Goal: Communication & Community: Answer question/provide support

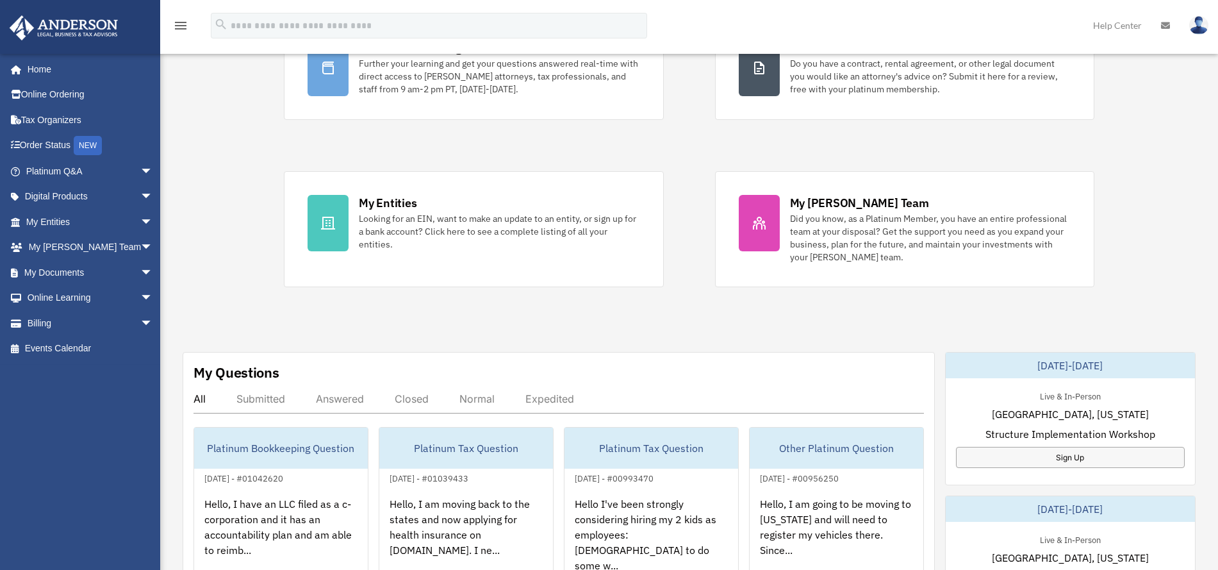
scroll to position [160, 0]
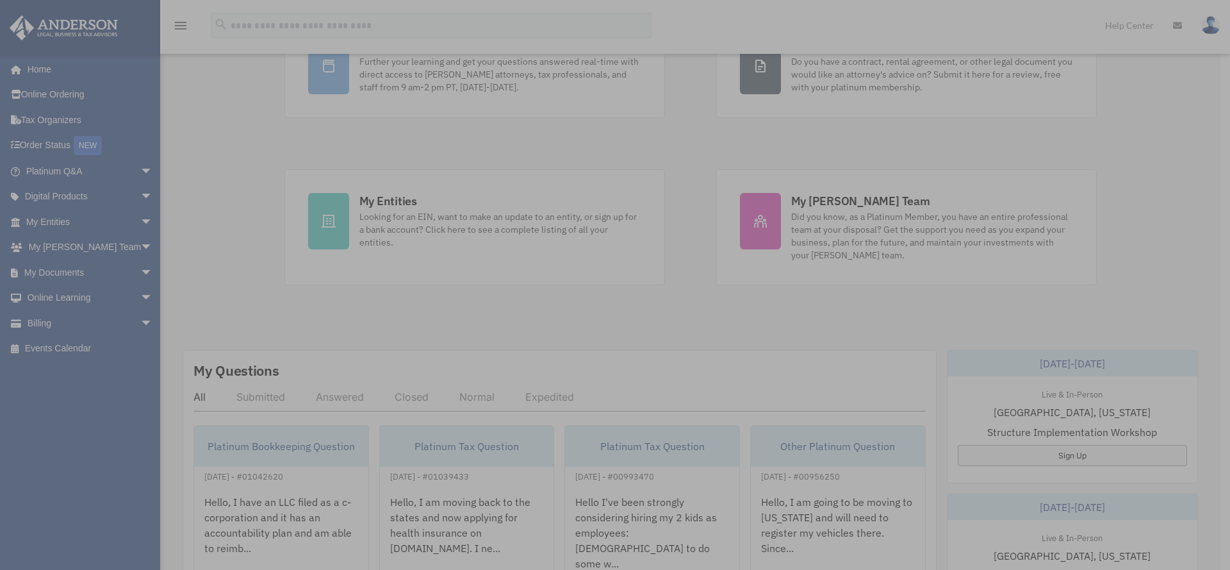
click at [340, 396] on div "x" at bounding box center [615, 285] width 1230 height 570
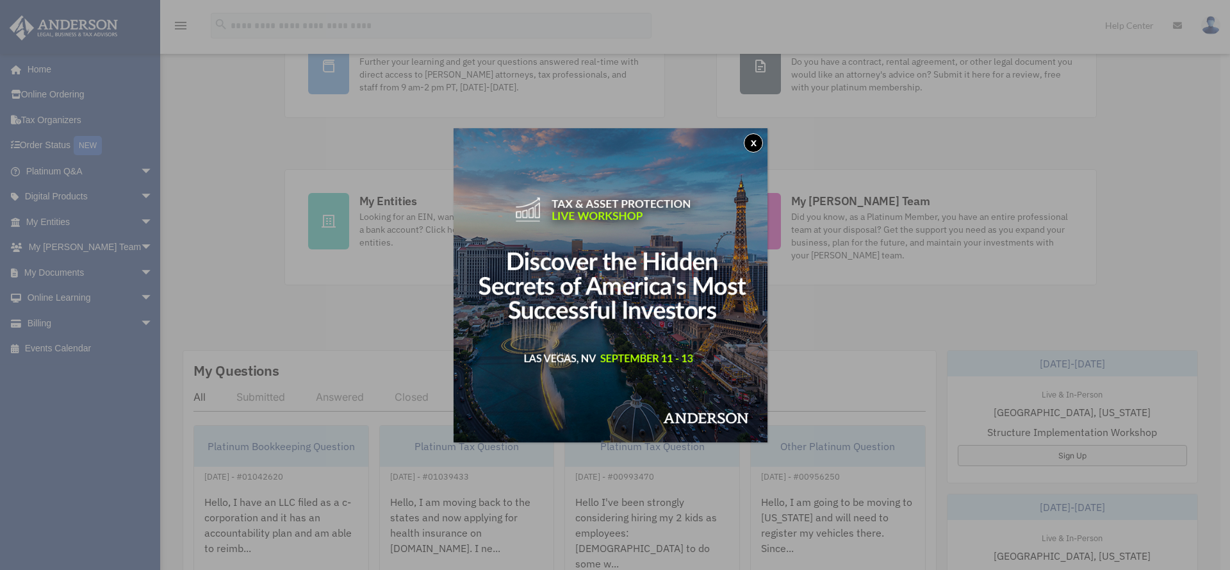
click at [759, 144] on button "x" at bounding box center [753, 142] width 19 height 19
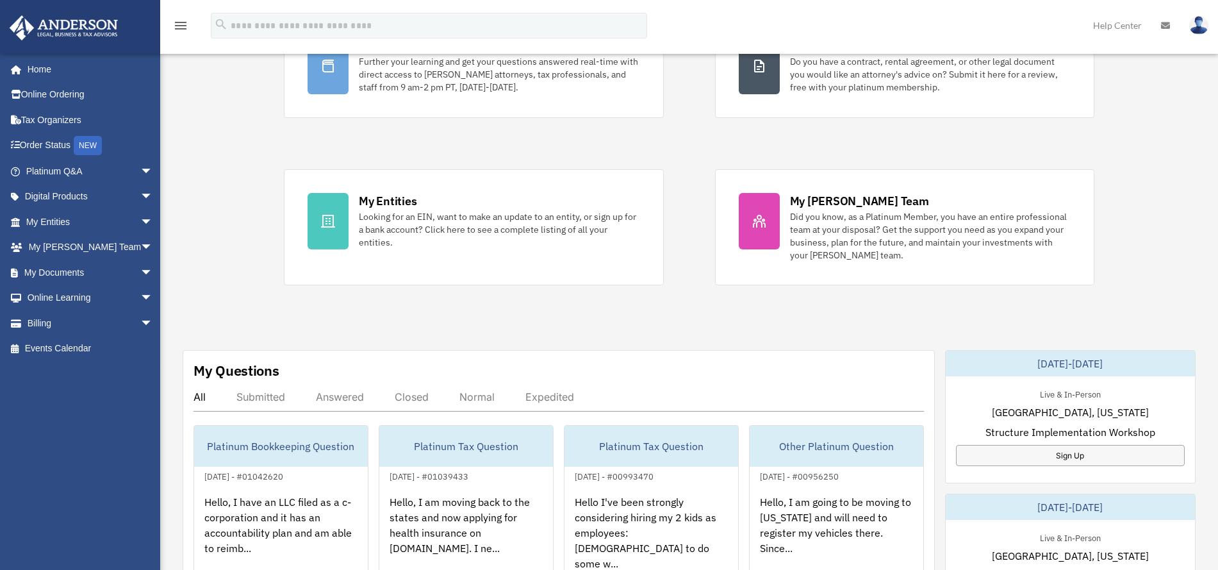
click at [338, 396] on div "Answered" at bounding box center [340, 396] width 48 height 13
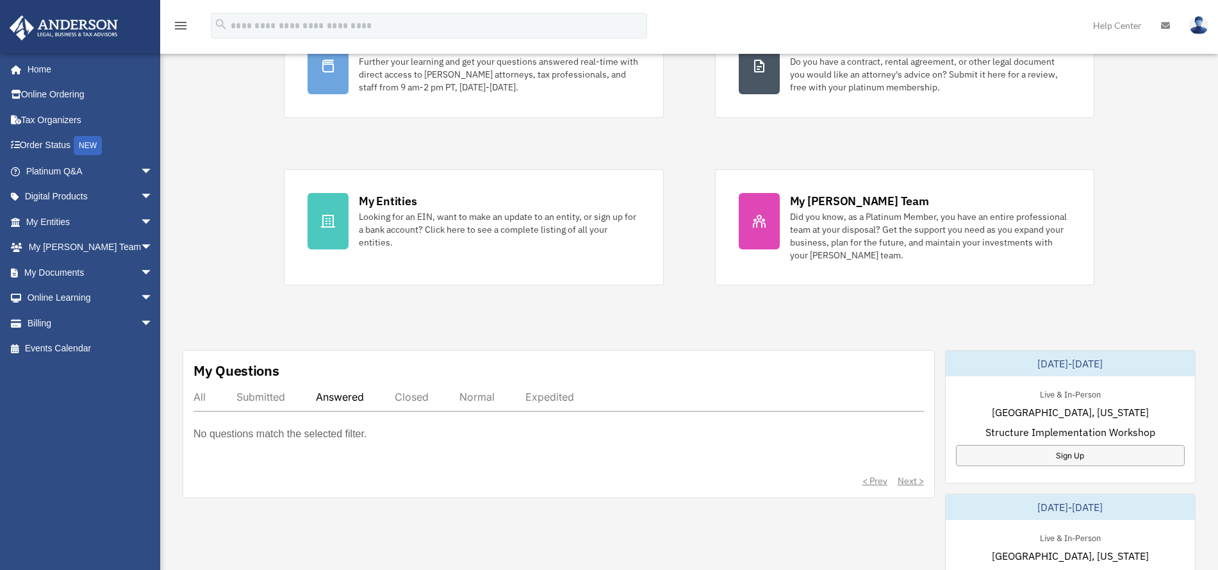
click at [329, 394] on div "Answered" at bounding box center [340, 396] width 48 height 13
click at [416, 396] on div "Closed" at bounding box center [412, 396] width 34 height 13
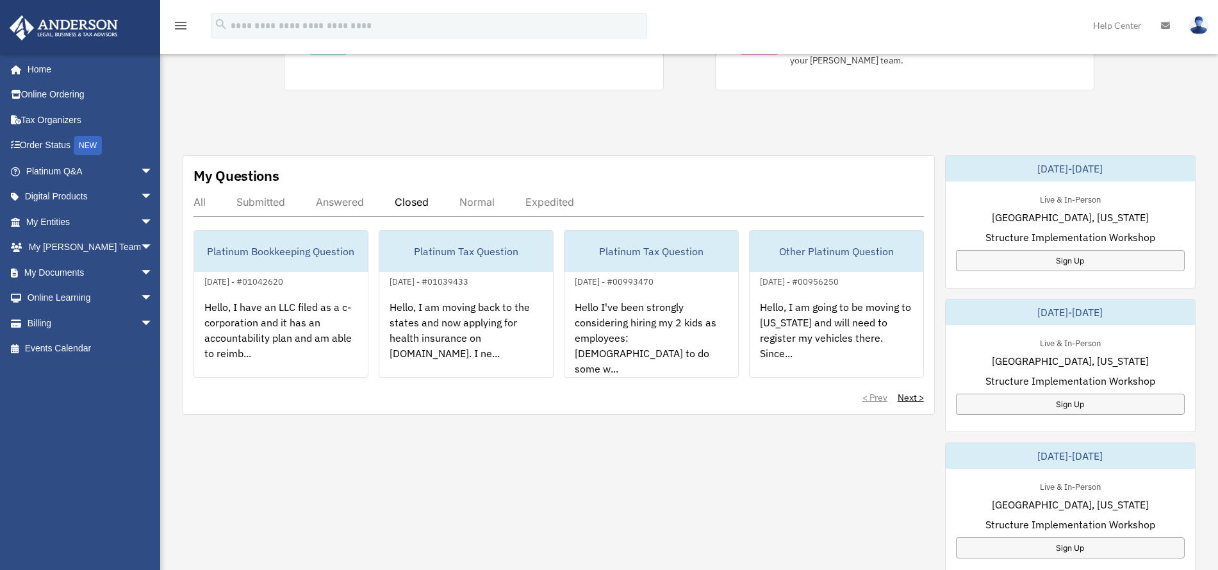
scroll to position [400, 0]
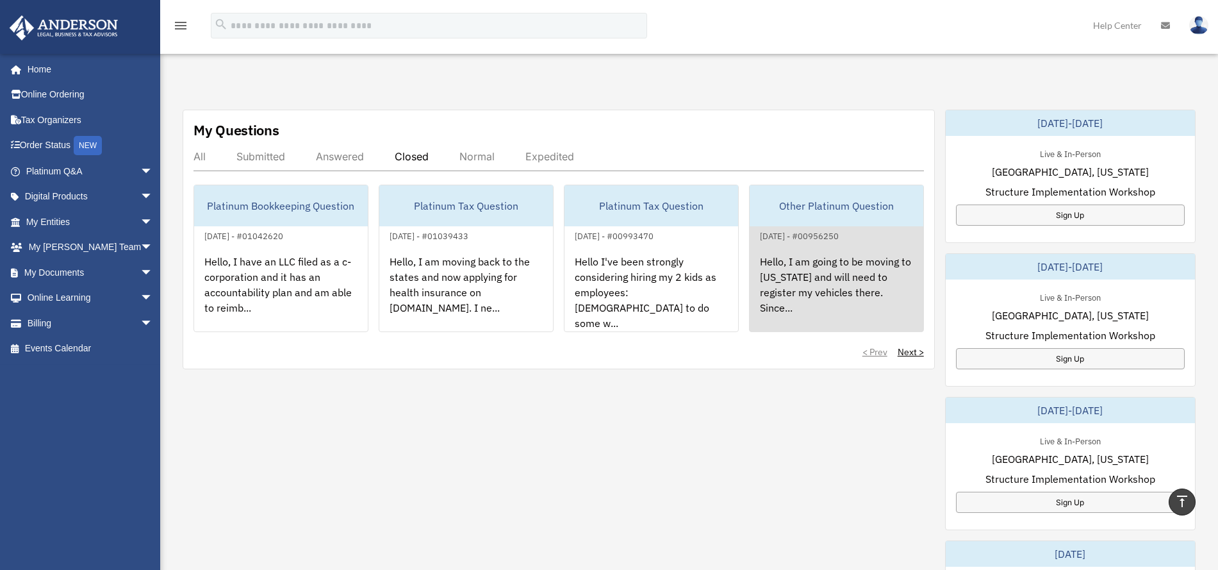
click at [792, 278] on div "Hello, I am going to be moving to [US_STATE] and will need to register my vehic…" at bounding box center [837, 293] width 174 height 100
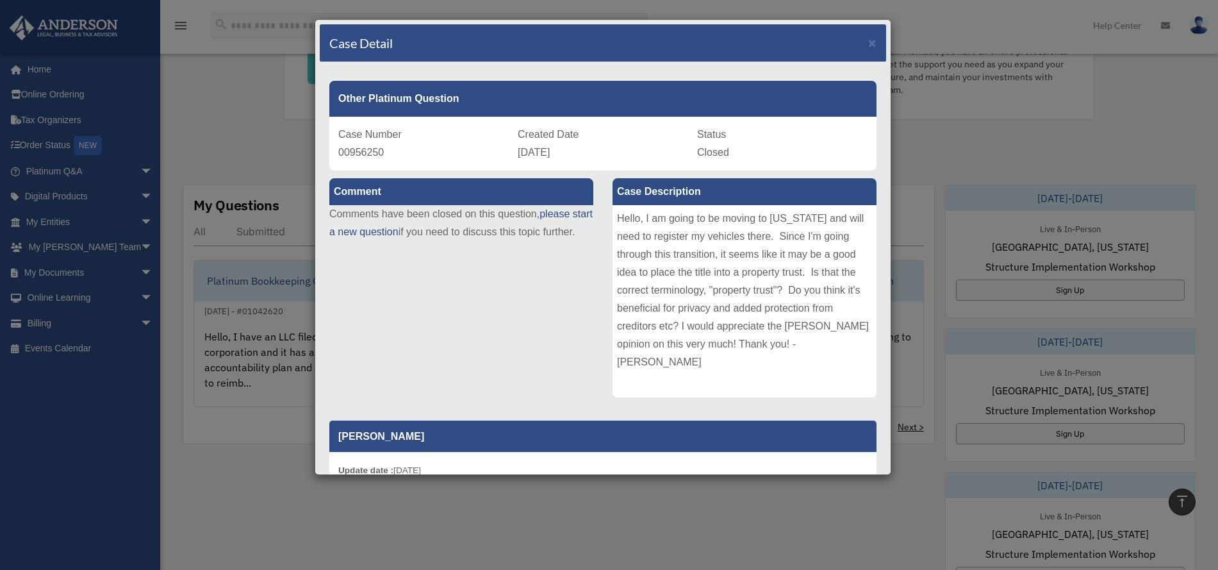
scroll to position [240, 0]
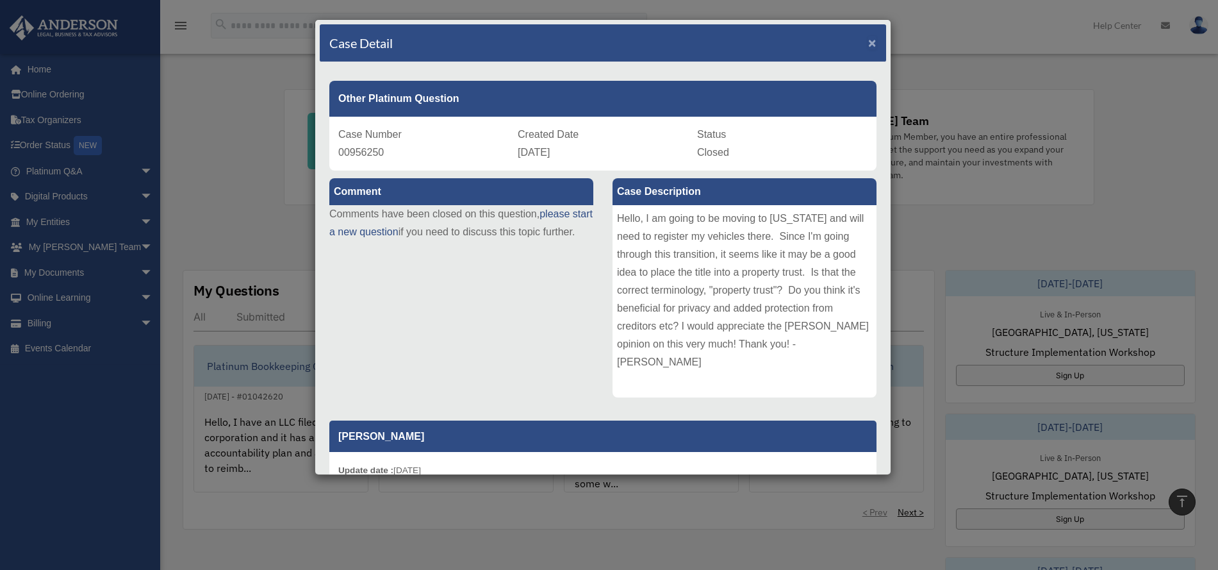
click at [868, 37] on span "×" at bounding box center [872, 42] width 8 height 15
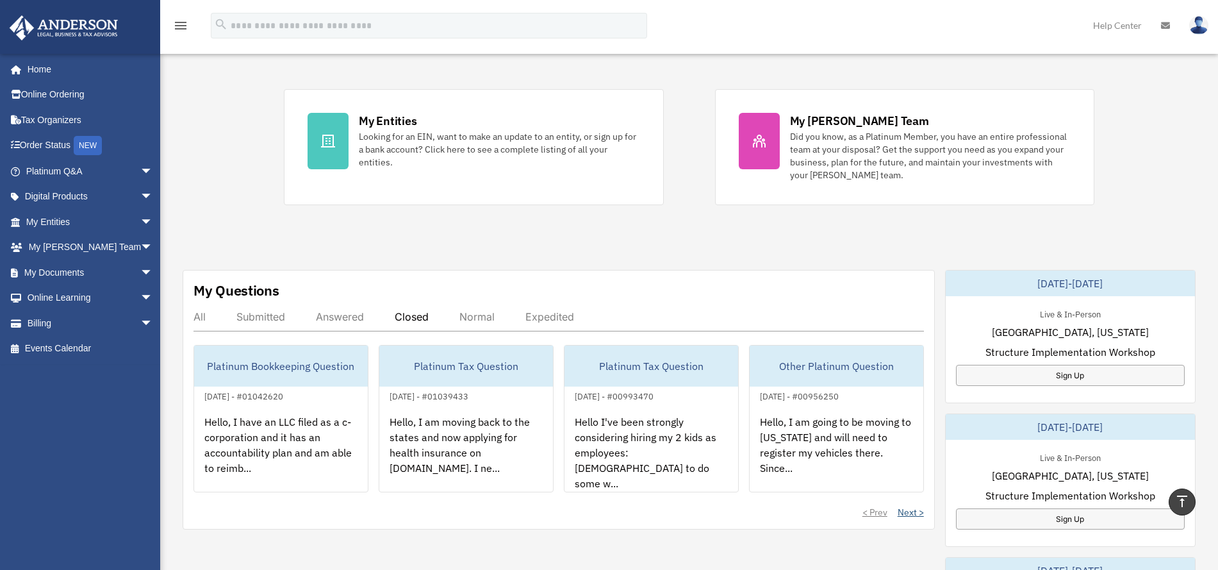
click at [905, 511] on link "Next >" at bounding box center [911, 511] width 26 height 13
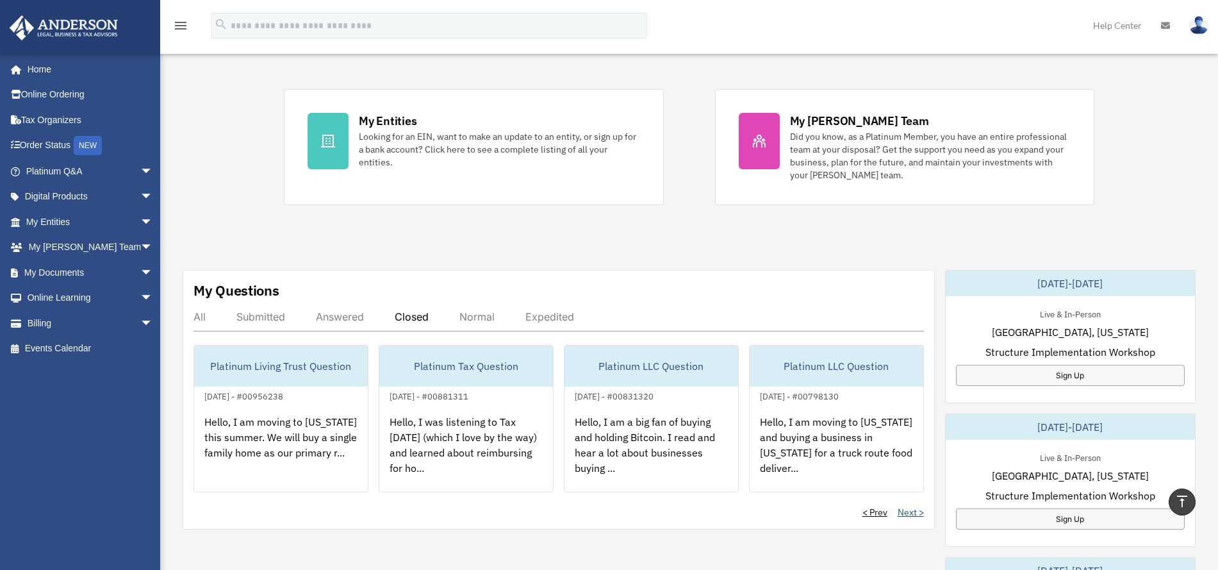
click at [908, 510] on link "Next >" at bounding box center [911, 511] width 26 height 13
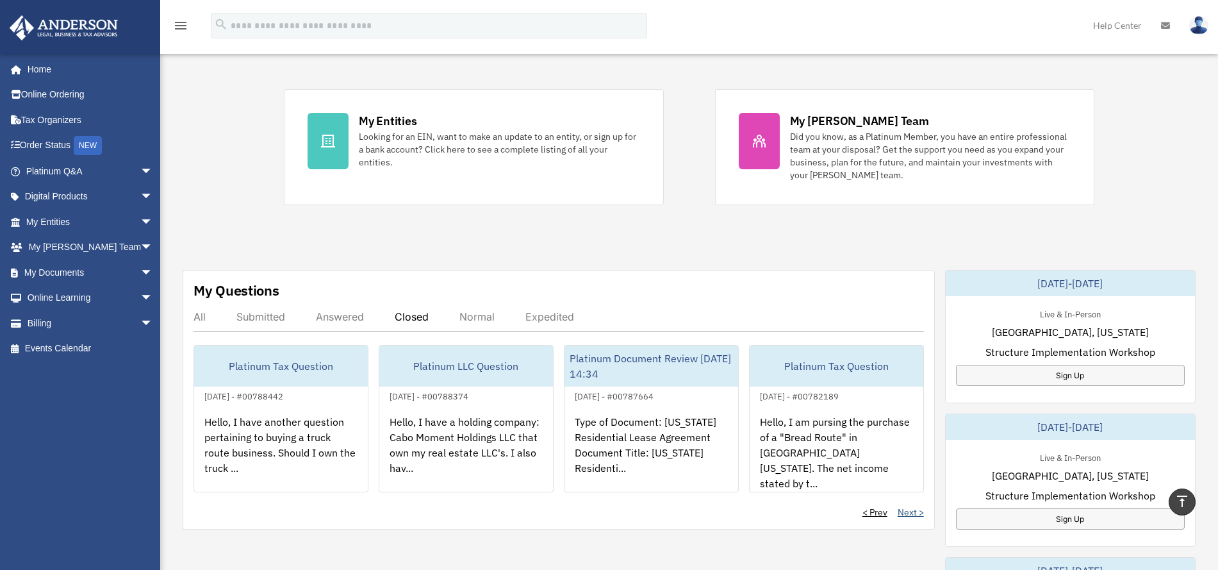
click at [908, 509] on link "Next >" at bounding box center [911, 511] width 26 height 13
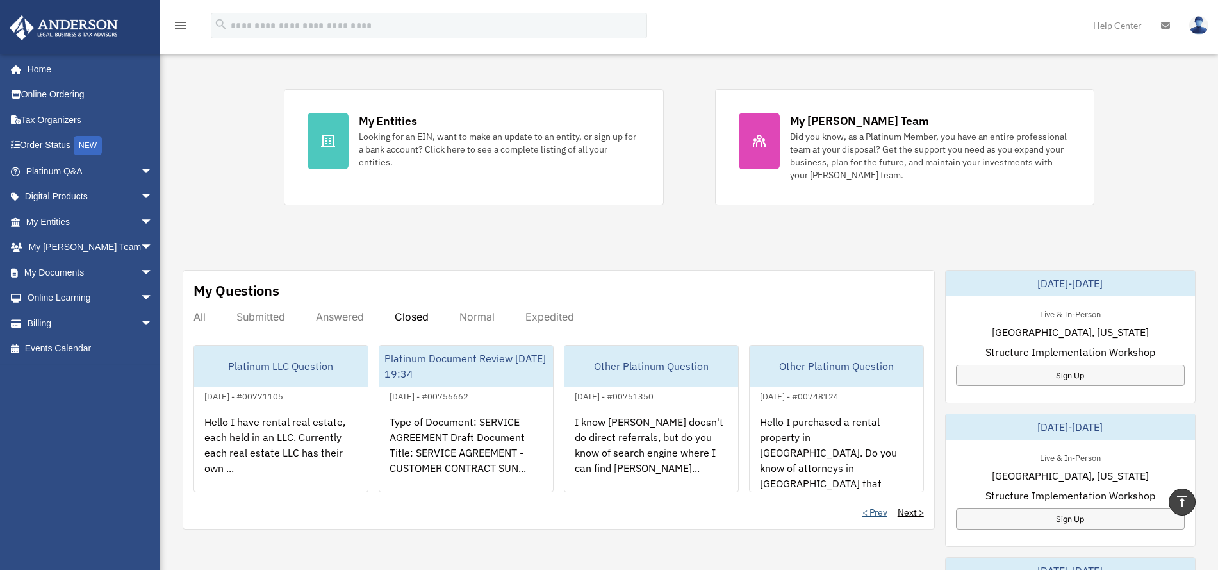
click at [882, 512] on link "< Prev" at bounding box center [874, 511] width 25 height 13
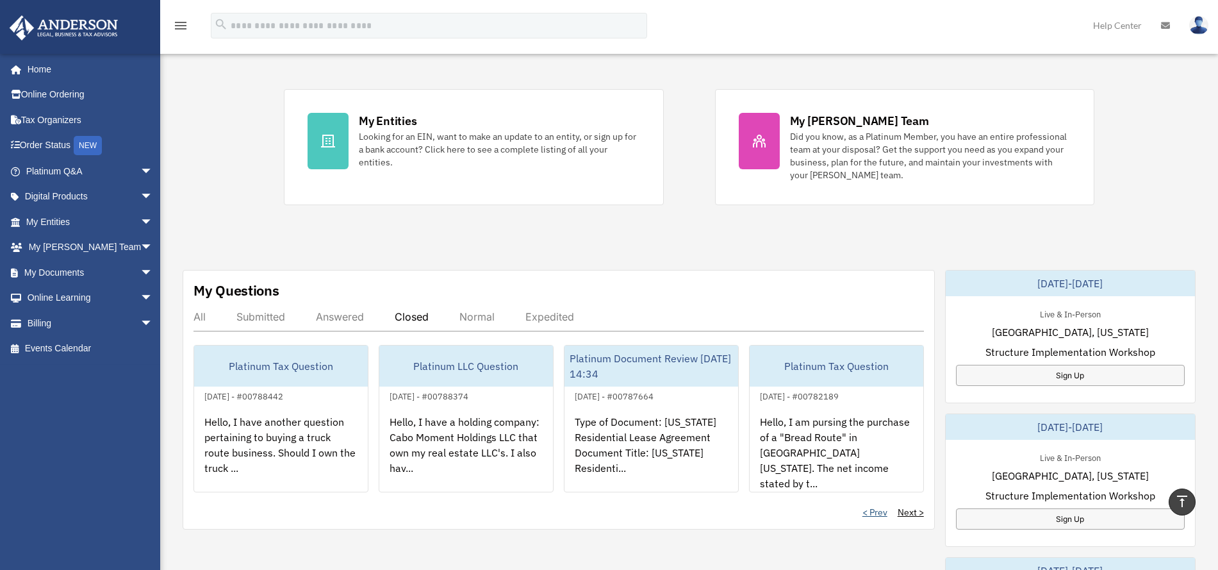
click at [882, 512] on link "< Prev" at bounding box center [874, 511] width 25 height 13
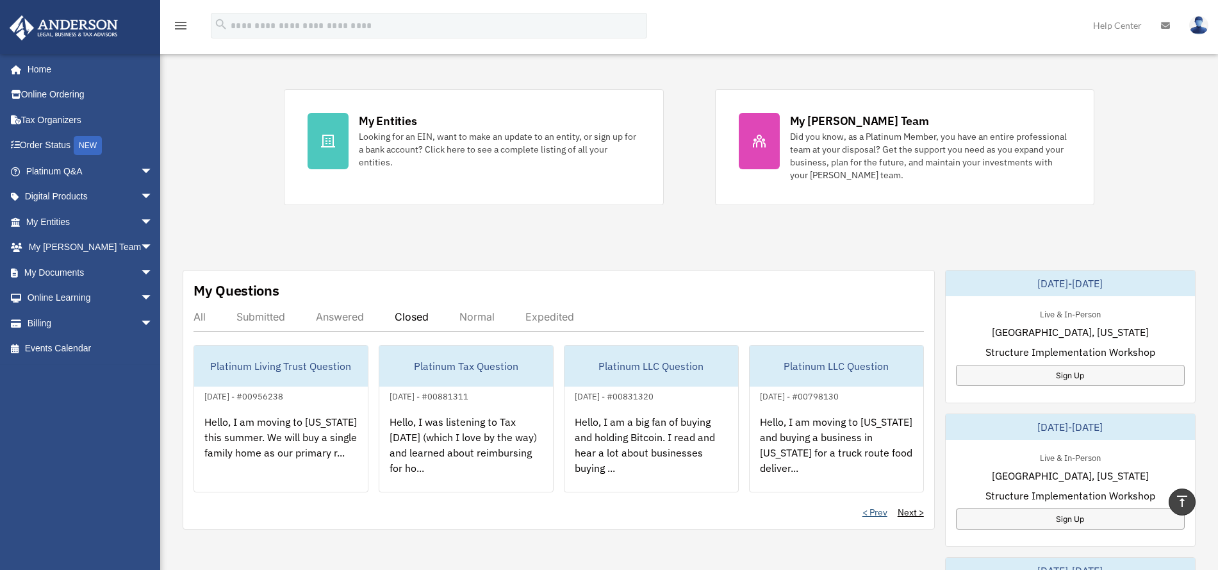
click at [882, 512] on link "< Prev" at bounding box center [874, 511] width 25 height 13
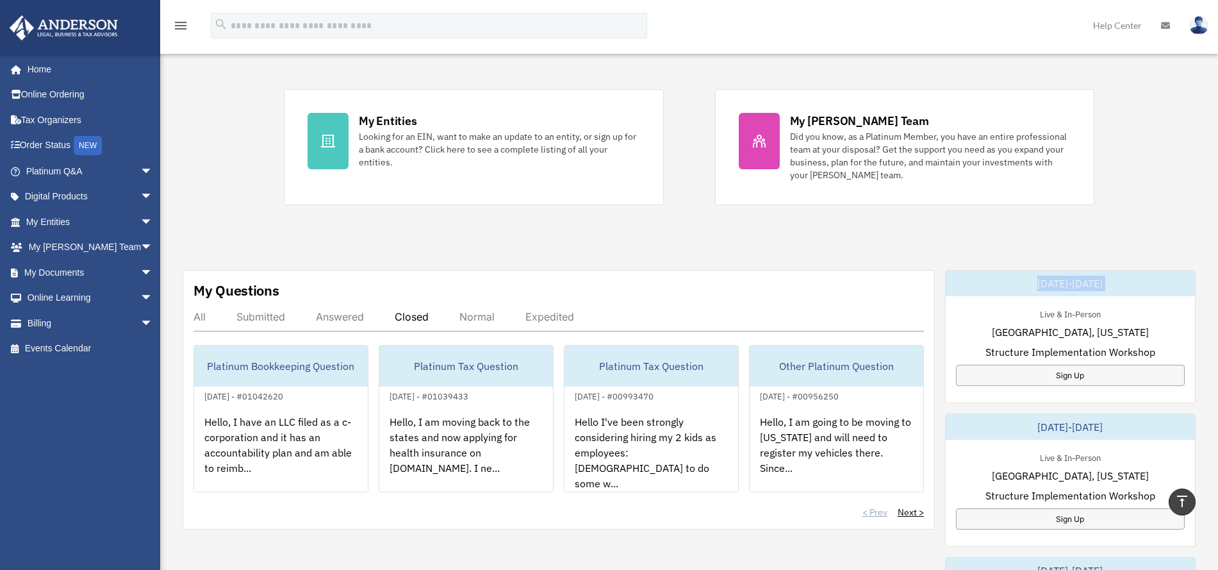
click at [882, 512] on div "< Prev Next >" at bounding box center [558, 511] width 730 height 13
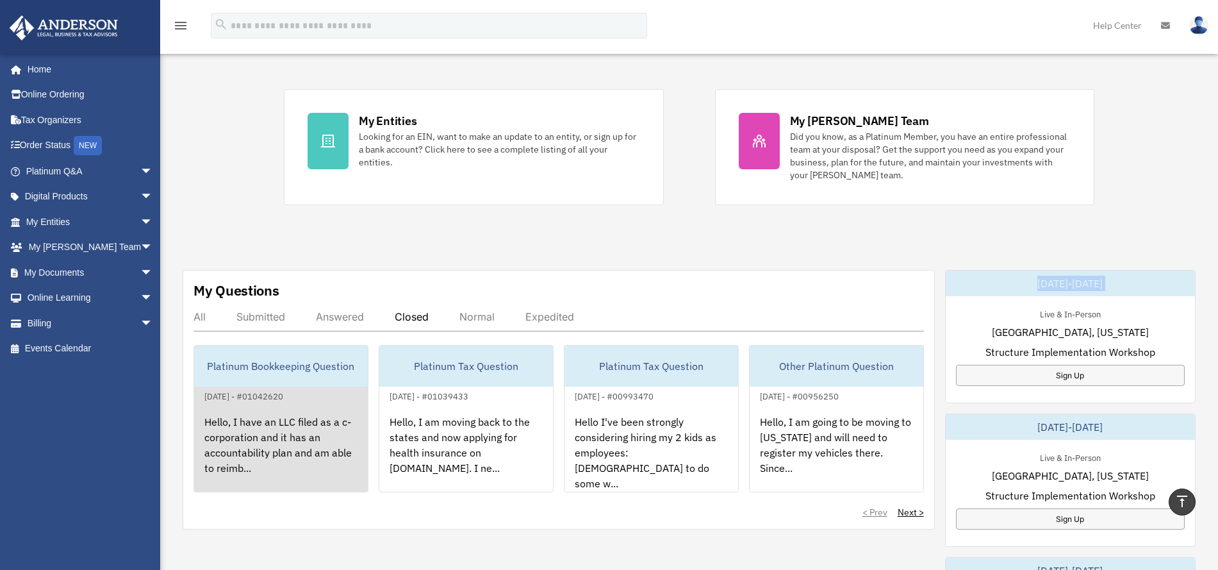
click at [290, 422] on div "Hello, I have an LLC filed as a c-corporation and it has an accountability plan…" at bounding box center [281, 454] width 174 height 100
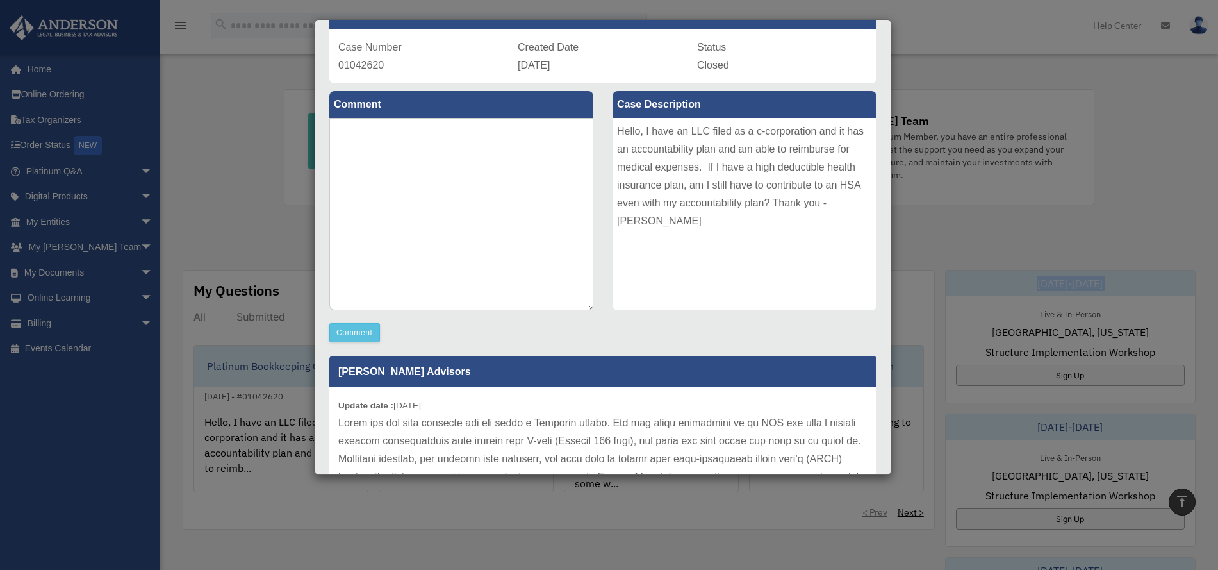
scroll to position [0, 0]
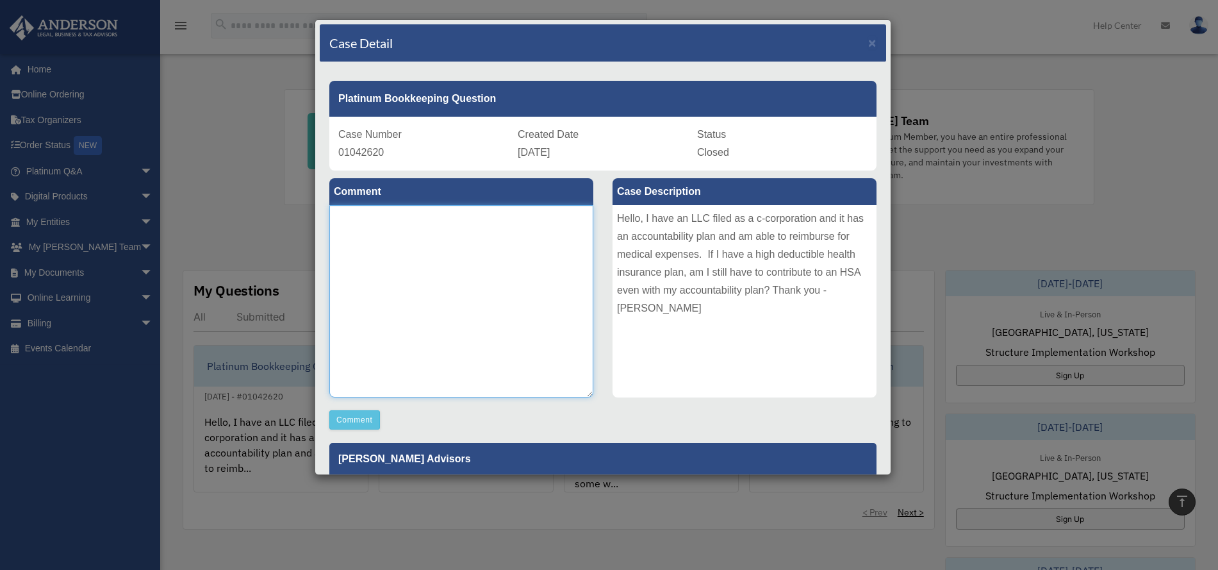
click at [477, 259] on textarea at bounding box center [461, 301] width 264 height 192
type textarea "**********"
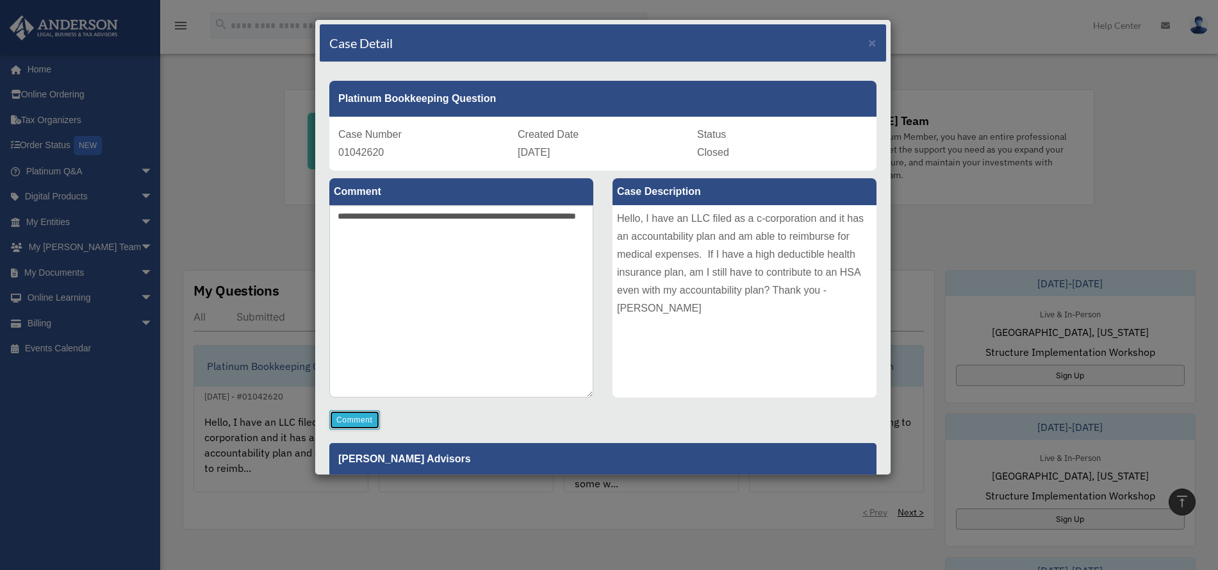
click at [350, 420] on button "Comment" at bounding box center [354, 419] width 51 height 19
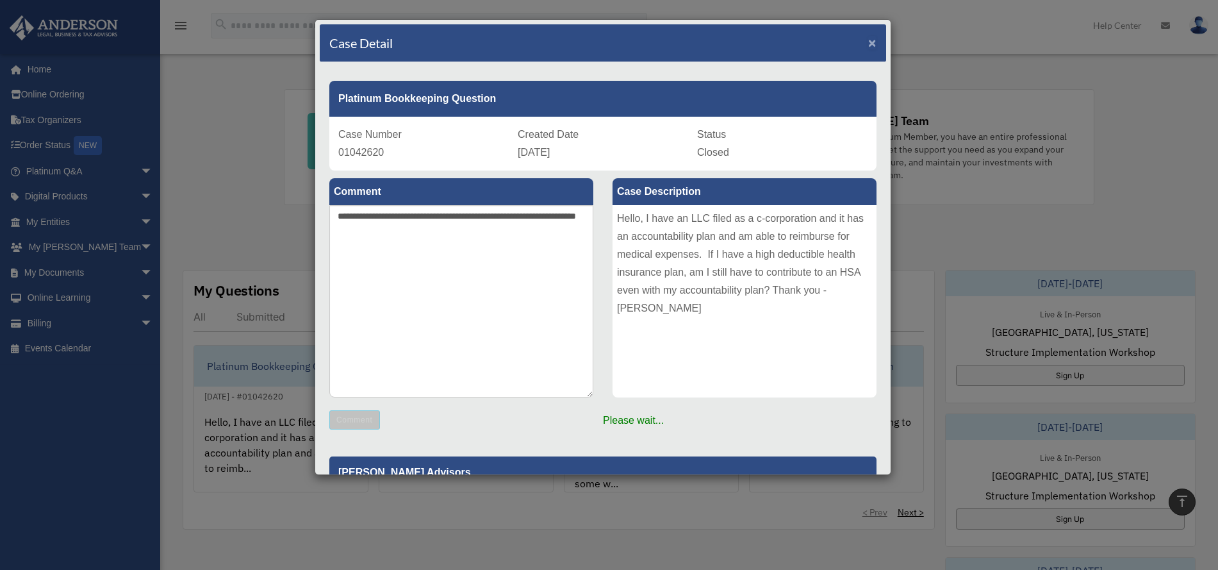
click at [868, 44] on span "×" at bounding box center [872, 42] width 8 height 15
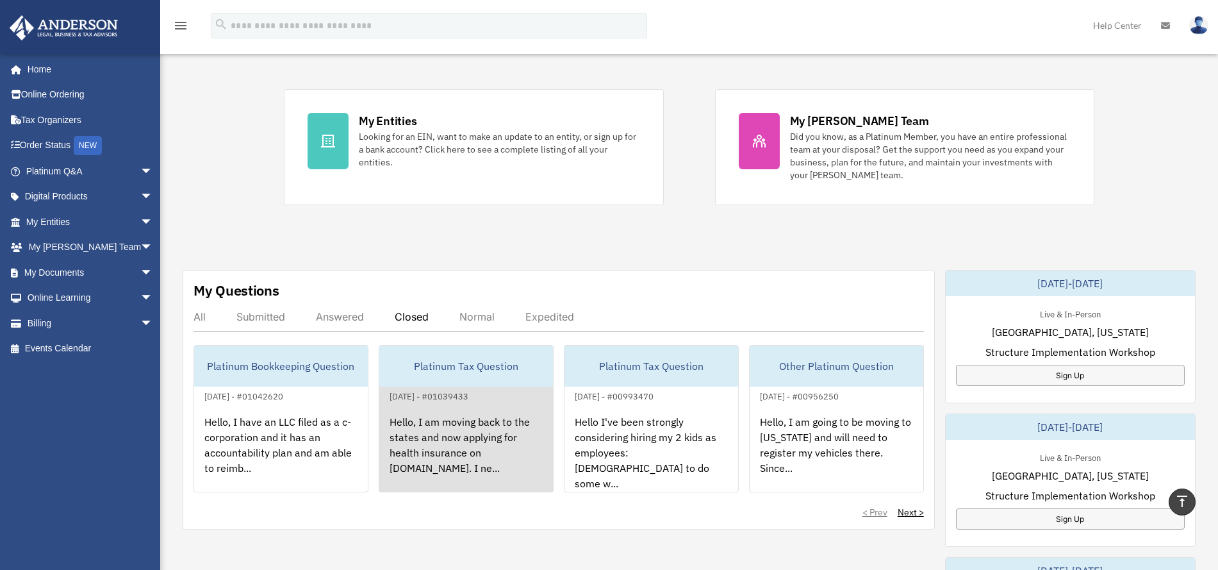
click at [493, 465] on div "Hello, I am moving back to the states and now applying for health insurance on …" at bounding box center [466, 454] width 174 height 100
click at [456, 447] on div "Hello, I am moving back to the states and now applying for health insurance on …" at bounding box center [466, 454] width 174 height 100
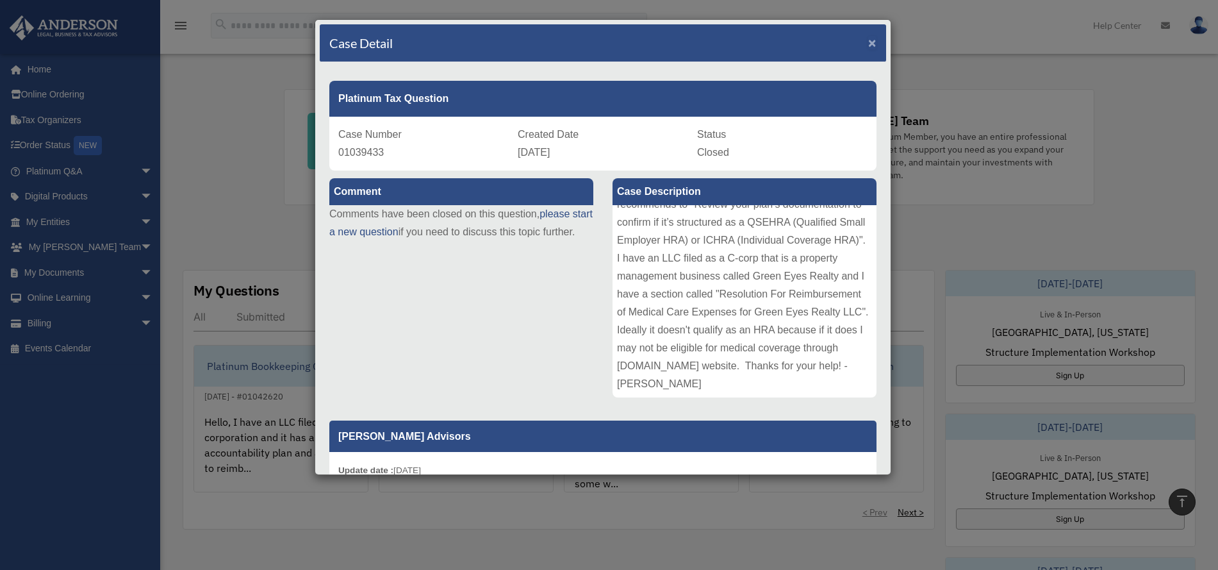
click at [868, 42] on span "×" at bounding box center [872, 42] width 8 height 15
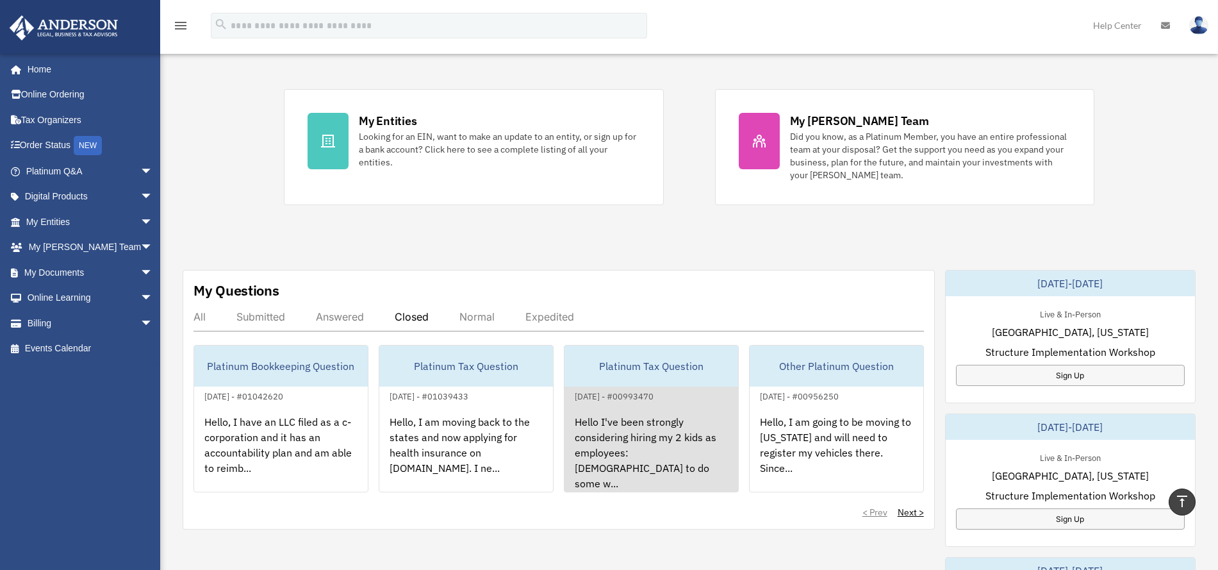
click at [657, 398] on div "June 2, 2025 - #00993470" at bounding box center [613, 394] width 99 height 13
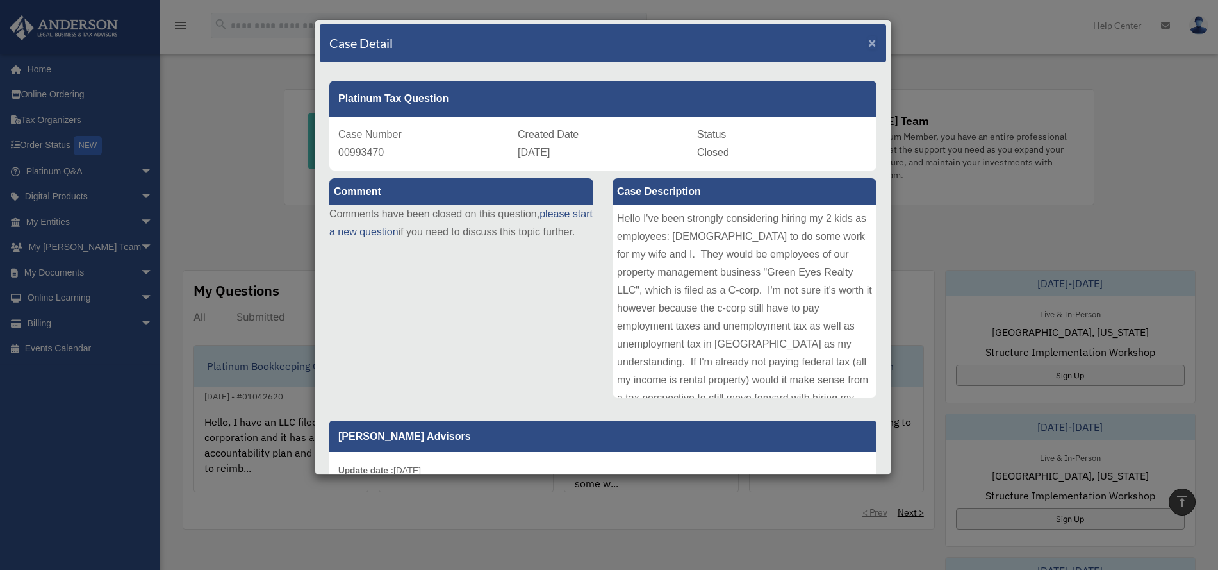
click at [868, 44] on span "×" at bounding box center [872, 42] width 8 height 15
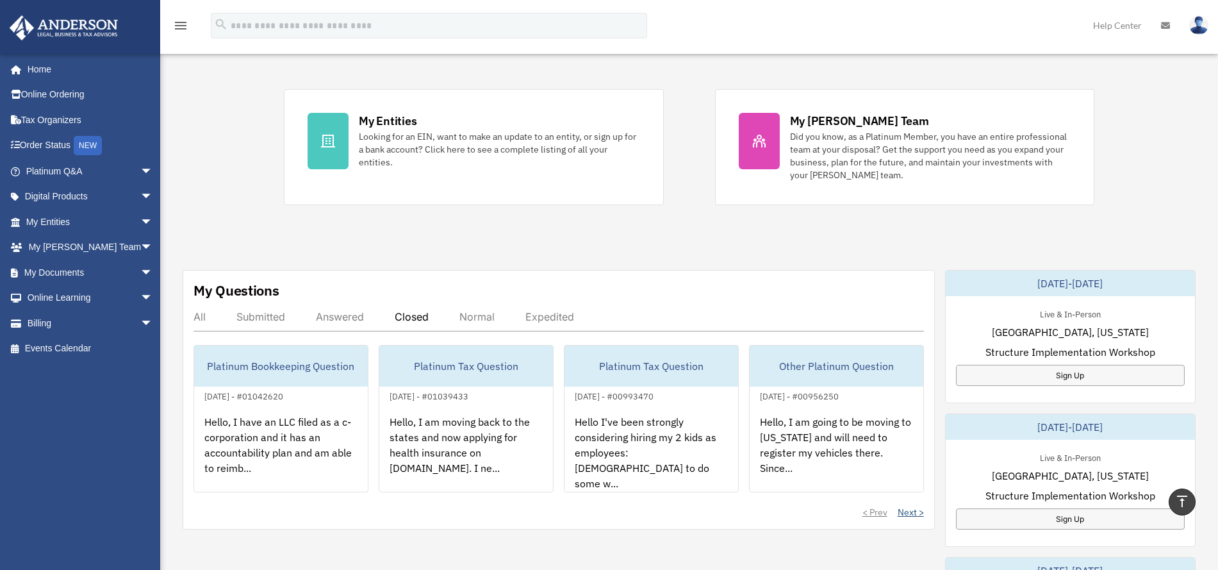
click at [909, 509] on link "Next >" at bounding box center [911, 511] width 26 height 13
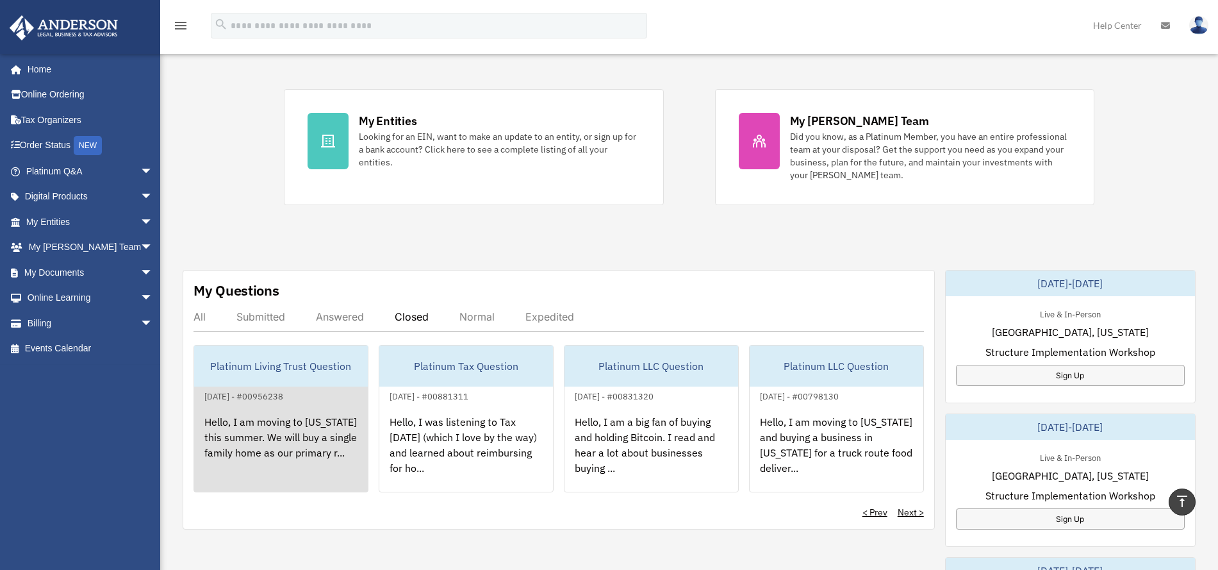
click at [304, 439] on div "Hello, I am moving to South Carolina this summer. We will buy a single family h…" at bounding box center [281, 454] width 174 height 100
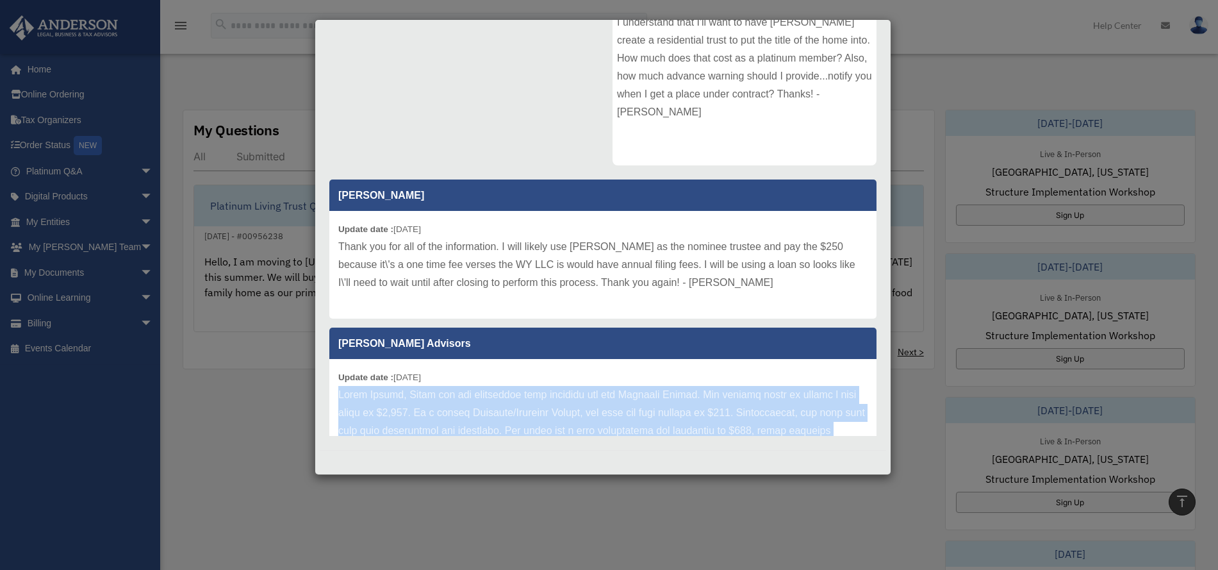
scroll to position [154, 0]
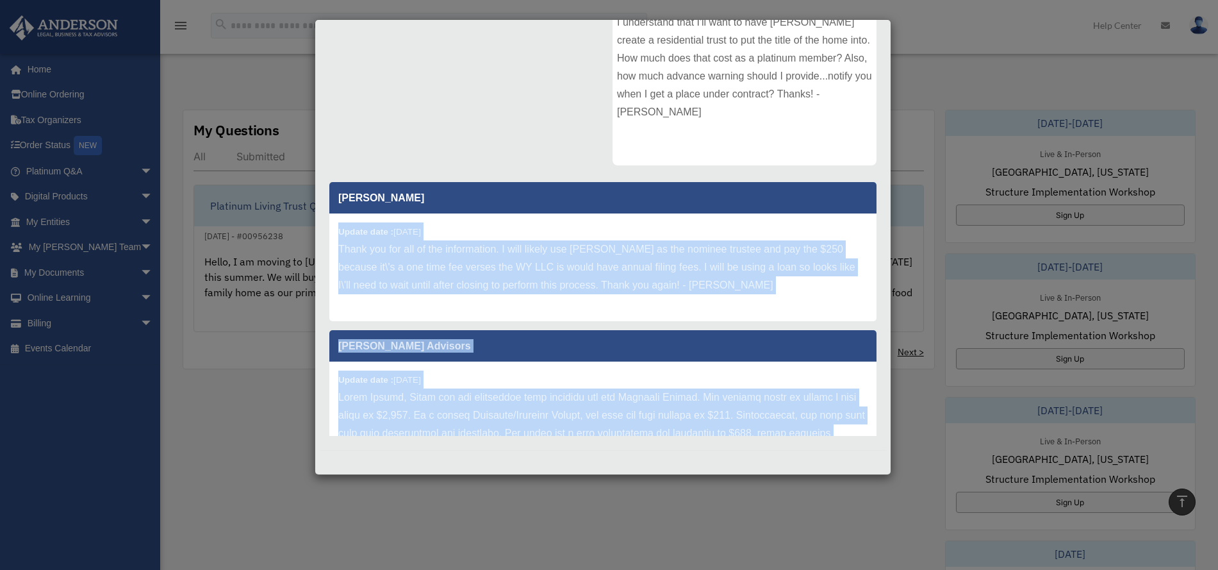
drag, startPoint x: 789, startPoint y: 402, endPoint x: 338, endPoint y: 234, distance: 481.6
click at [338, 234] on div "Anderson Advisors Update date : 05-01-2025 That is great. Just so you have some…" at bounding box center [603, 307] width 566 height 256
copy div "Update date : 05-01-2025 Thank you for all of the information. I will likely us…"
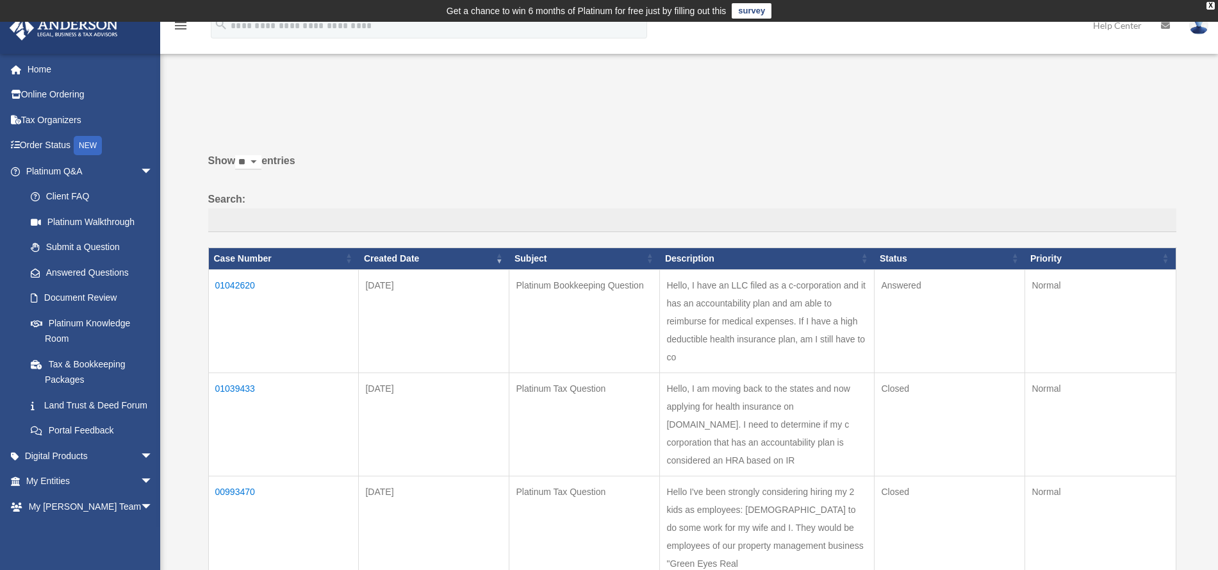
click at [247, 283] on td "01042620" at bounding box center [283, 320] width 151 height 103
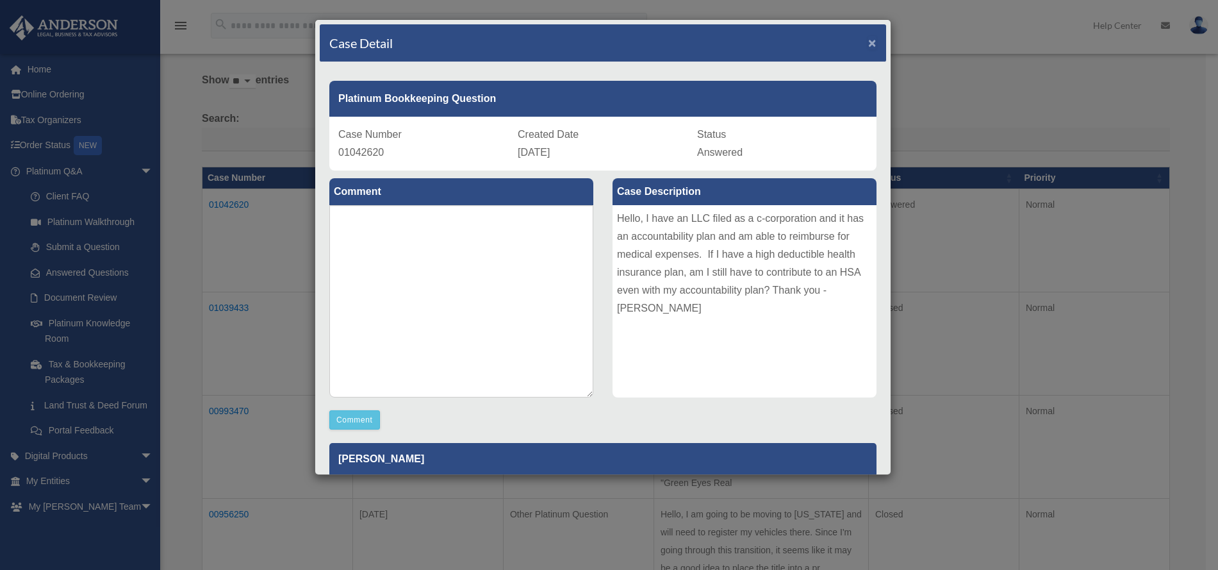
click at [868, 46] on span "×" at bounding box center [872, 42] width 8 height 15
